Goal: Find specific page/section: Locate a particular part of the current website

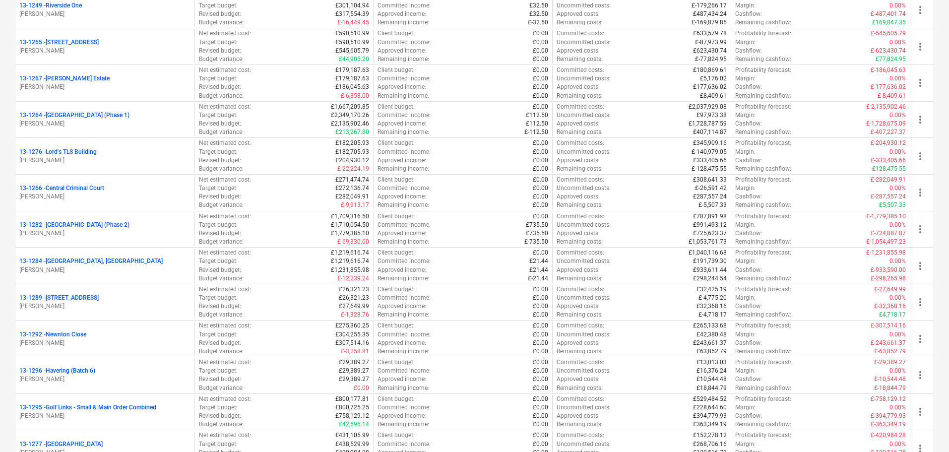
scroll to position [1092, 0]
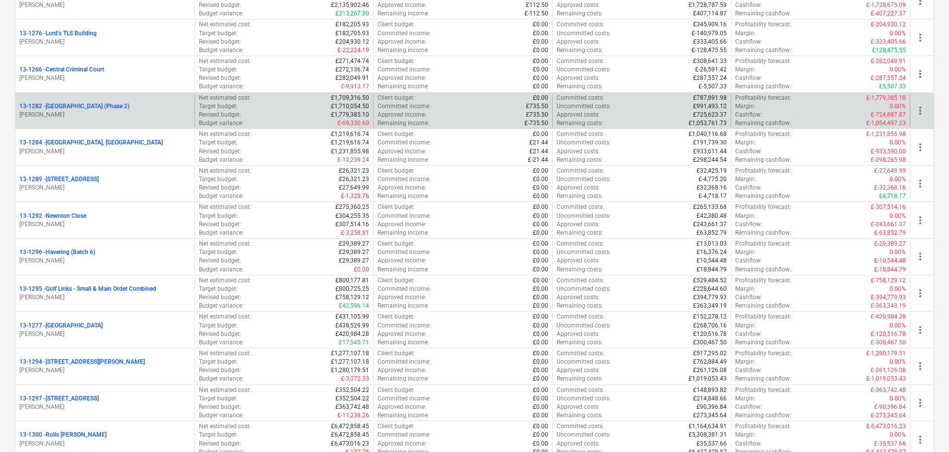
drag, startPoint x: 151, startPoint y: 122, endPoint x: 160, endPoint y: 110, distance: 14.9
click at [151, 122] on div "13-1282 - Plumstead [GEOGRAPHIC_DATA] (Phase 2) [PERSON_NAME]" at bounding box center [104, 111] width 179 height 34
click at [160, 110] on div "13-1282 - [GEOGRAPHIC_DATA] (Phase 2)" at bounding box center [104, 106] width 171 height 8
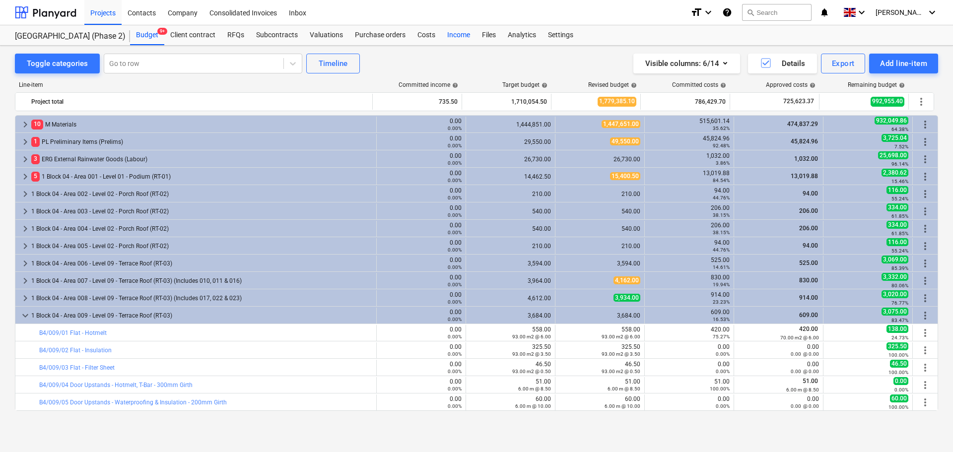
scroll to position [149, 0]
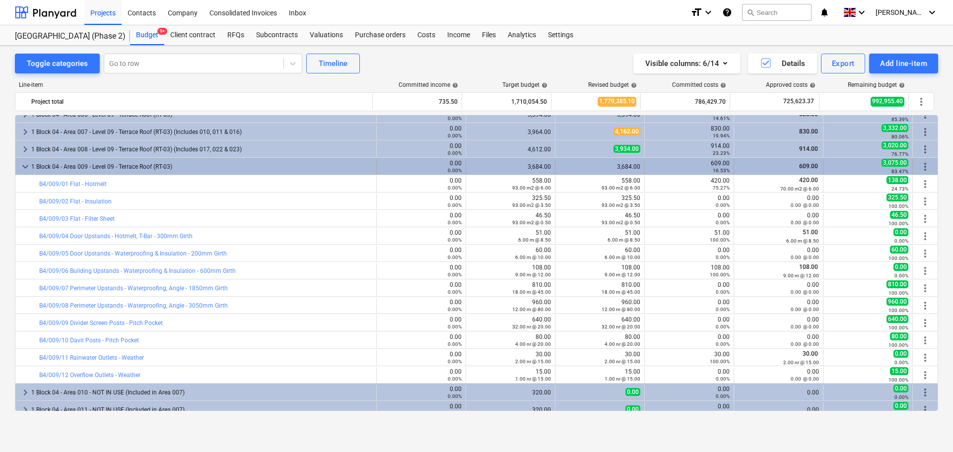
click at [105, 161] on div "1 Block 04 - Area 009 - Level 09 - Terrace Roof (RT-03)" at bounding box center [201, 167] width 341 height 16
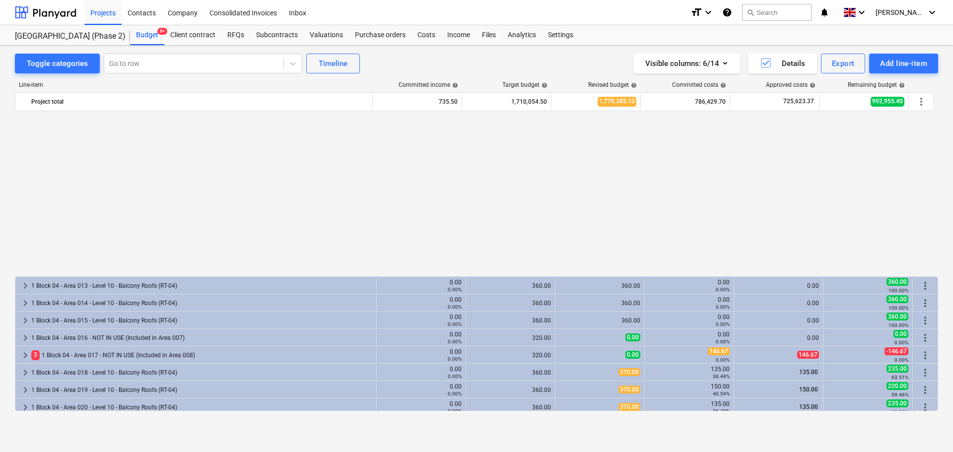
scroll to position [298, 0]
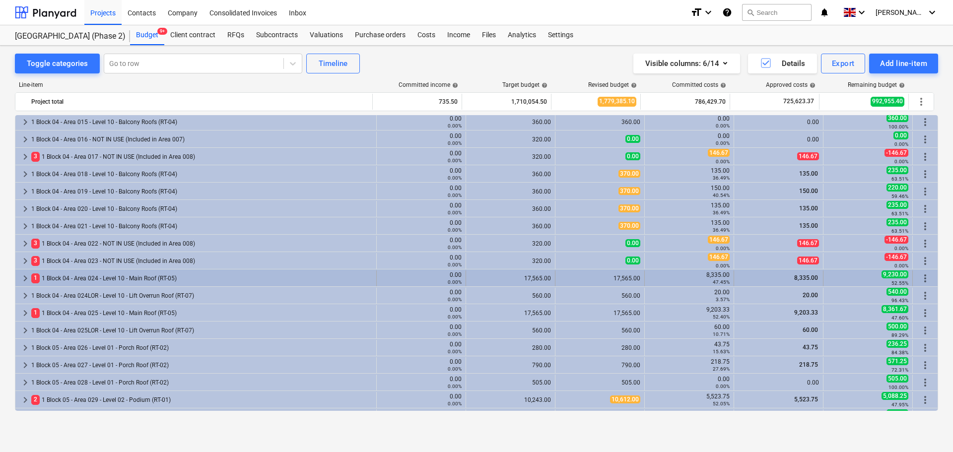
click at [102, 277] on div "1 1 Block 04 - Area 024 - Level 10 - Main Roof (RT-05)" at bounding box center [201, 278] width 341 height 16
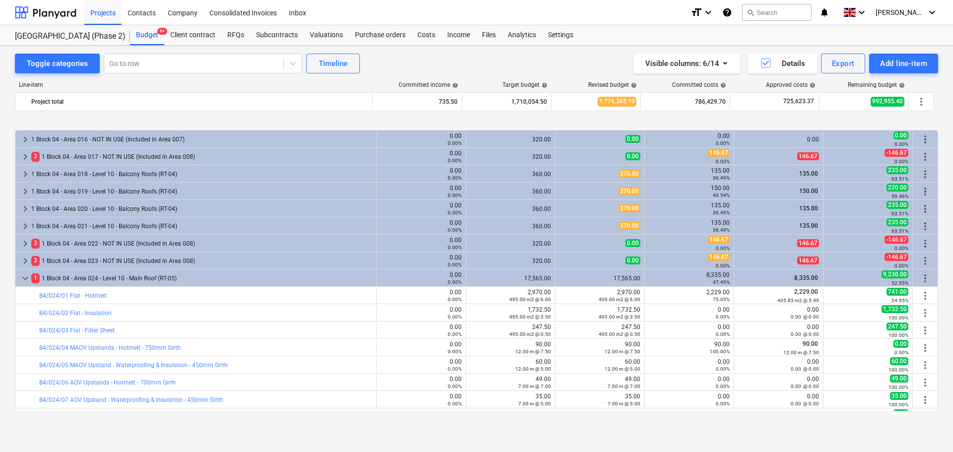
scroll to position [347, 0]
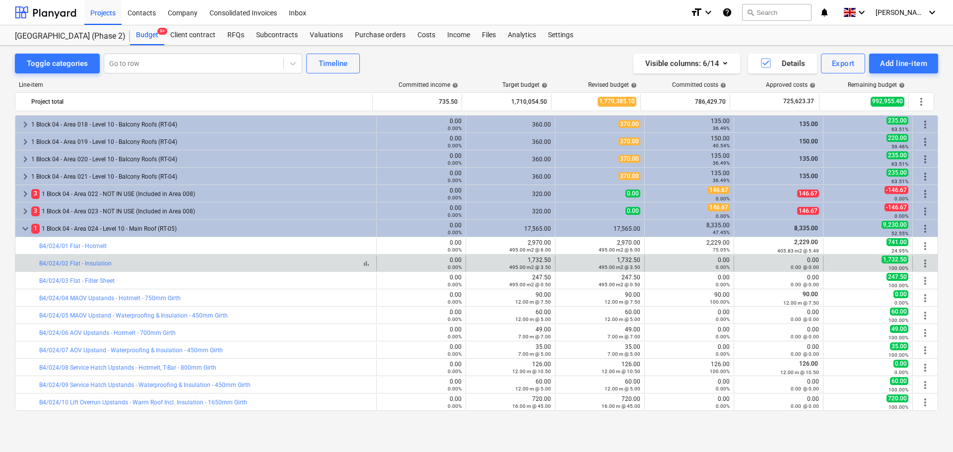
click at [183, 260] on div "bar_chart B4/024/02 Flat - Insulation" at bounding box center [205, 263] width 333 height 7
drag, startPoint x: 183, startPoint y: 260, endPoint x: 512, endPoint y: 271, distance: 328.7
click at [512, 271] on div "bar_chart B4/024/02 Flat - Insulation 0.00 0.00% edit 1,732.50 495.00 m2 @ 3.50…" at bounding box center [476, 264] width 922 height 16
click at [518, 265] on small "495.00 m2 @ 3.50" at bounding box center [530, 266] width 42 height 5
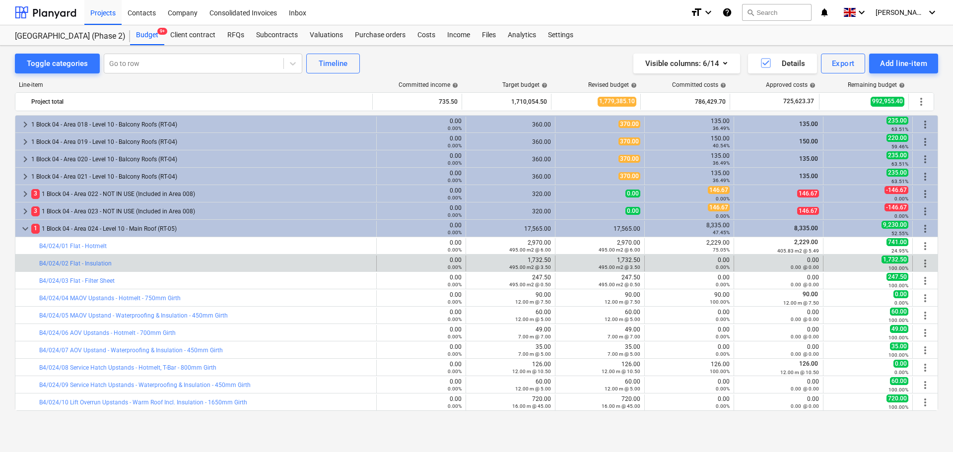
click at [132, 258] on div "bar_chart B4/024/02 Flat - Insulation" at bounding box center [205, 264] width 333 height 16
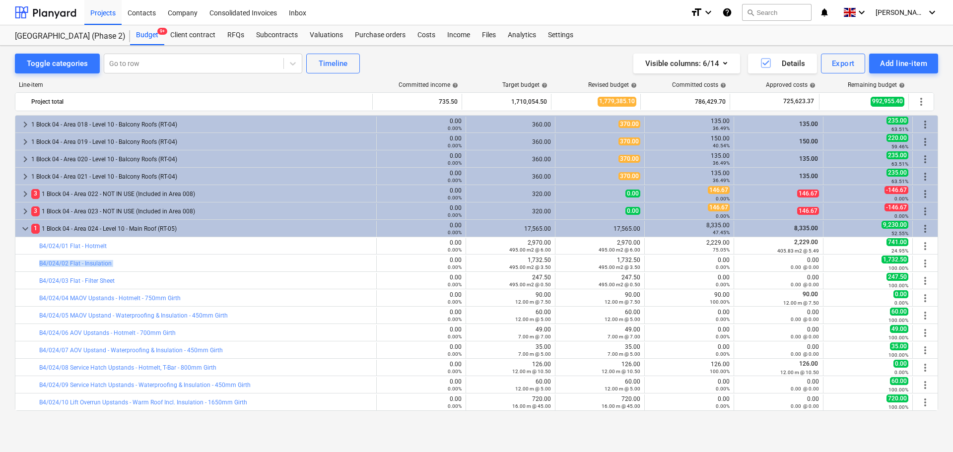
click at [132, 258] on div "bar_chart B4/024/02 Flat - Insulation" at bounding box center [205, 264] width 333 height 16
